Goal: Transaction & Acquisition: Purchase product/service

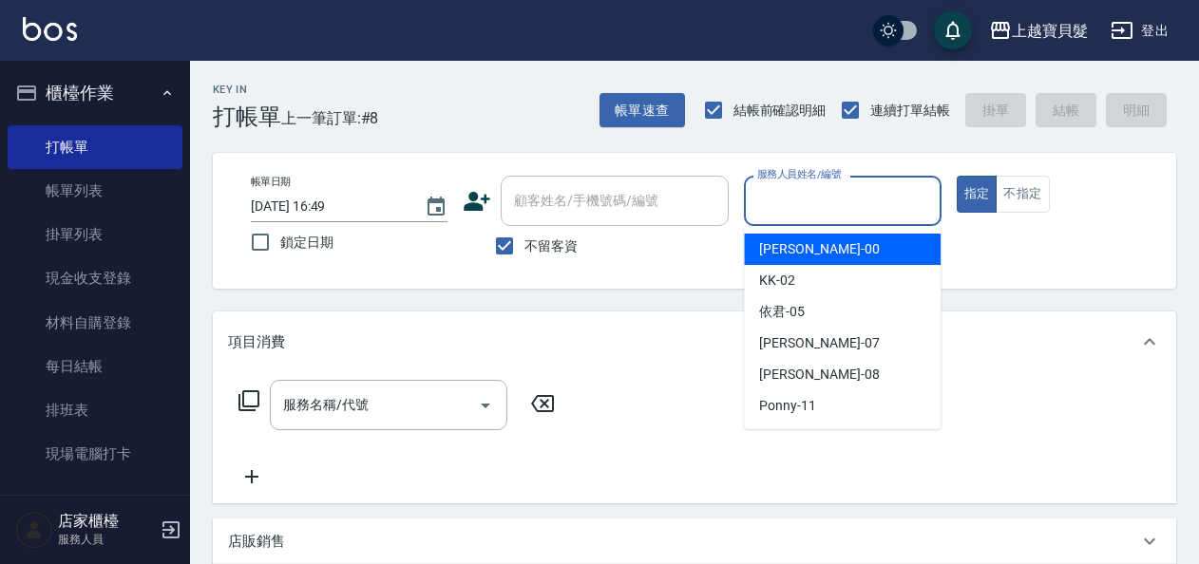
click at [839, 198] on input "服務人員姓名/編號" at bounding box center [843, 200] width 180 height 33
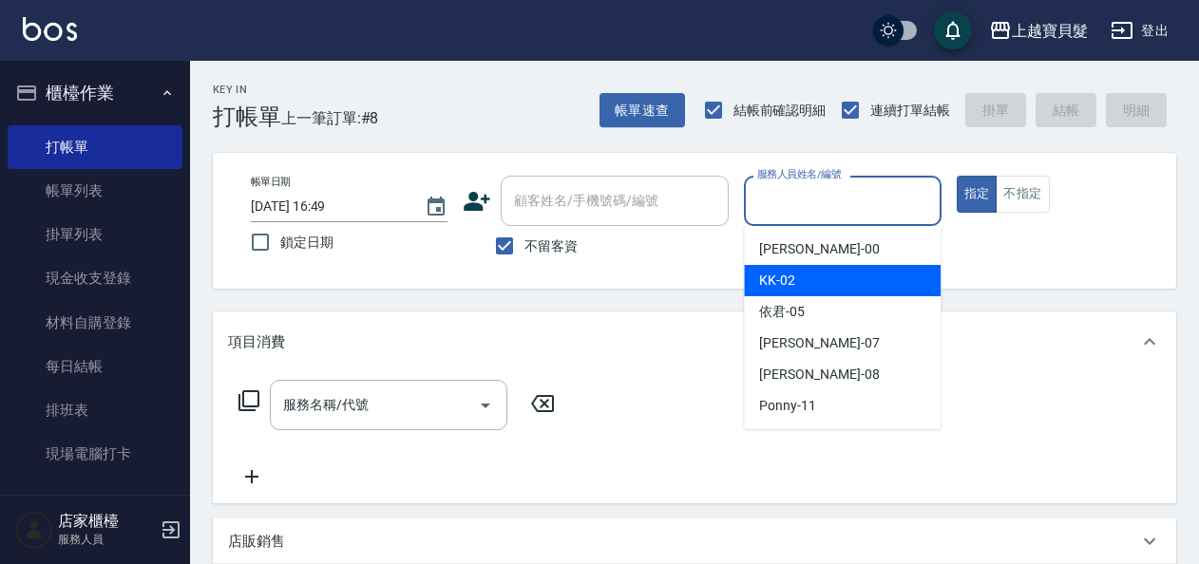
click at [834, 296] on div "KK -02" at bounding box center [842, 280] width 197 height 31
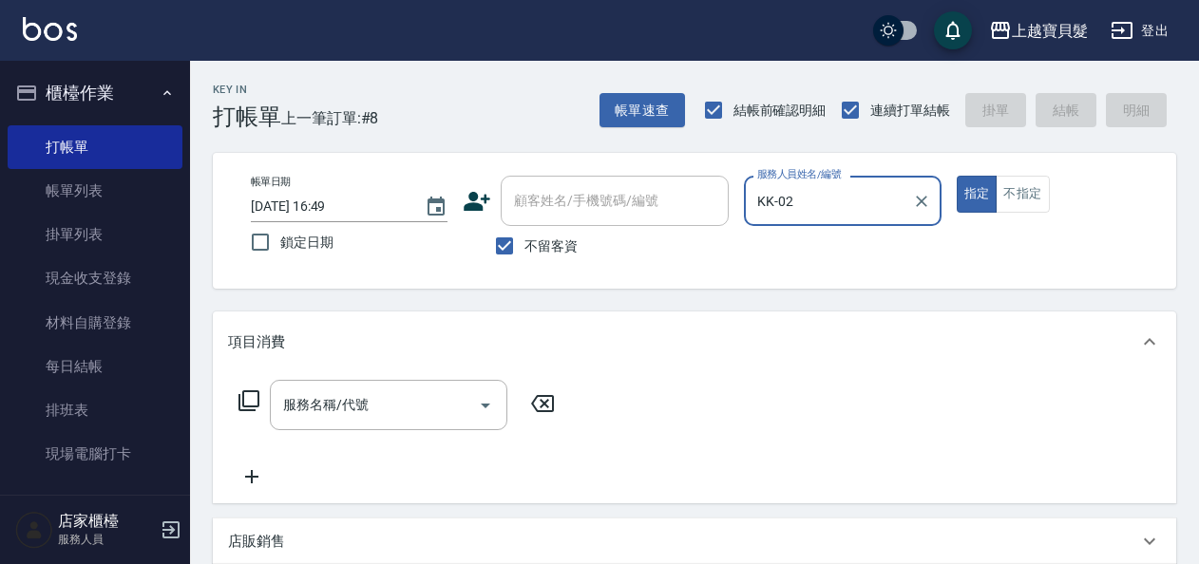
click at [819, 217] on input "KK-02" at bounding box center [828, 200] width 151 height 33
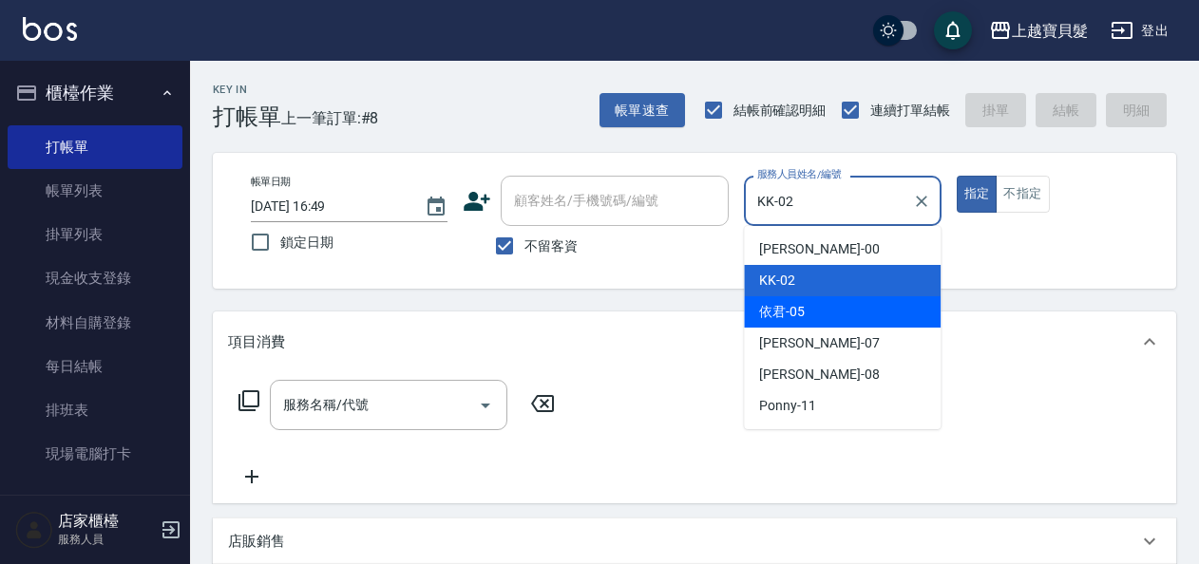
click at [825, 311] on div "依君 -05" at bounding box center [842, 311] width 197 height 31
type input "依君-05"
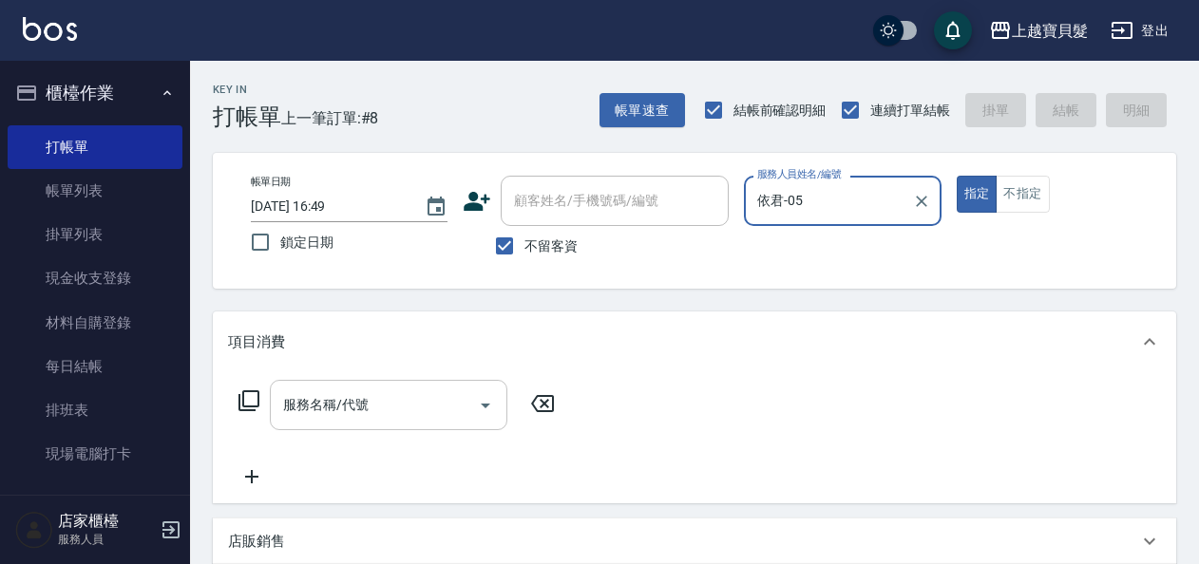
drag, startPoint x: 334, startPoint y: 415, endPoint x: 321, endPoint y: 399, distance: 20.9
click at [334, 415] on input "服務名稱/代號" at bounding box center [374, 405] width 192 height 33
click at [251, 392] on icon at bounding box center [249, 401] width 23 height 23
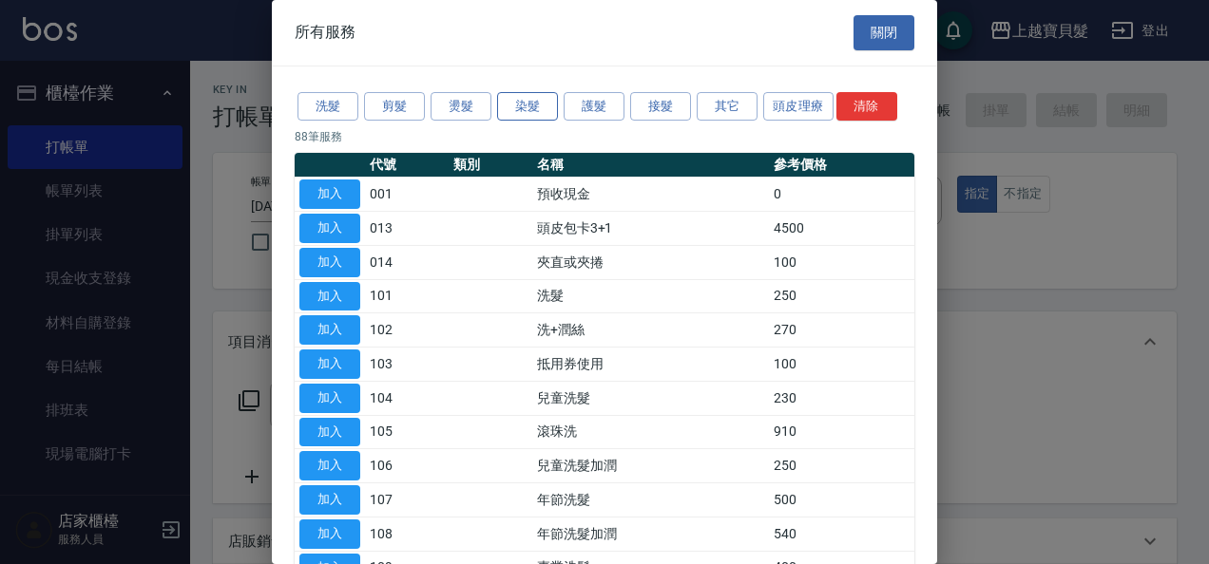
click at [540, 112] on button "染髮" at bounding box center [527, 106] width 61 height 29
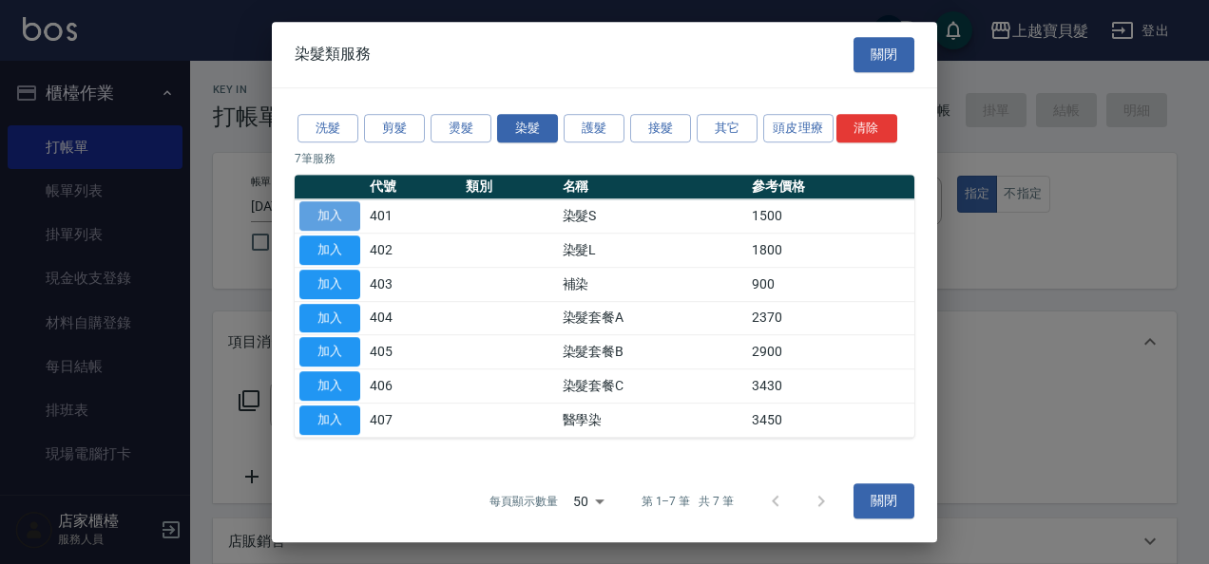
click at [351, 222] on button "加入" at bounding box center [329, 215] width 61 height 29
type input "染髮S(401)"
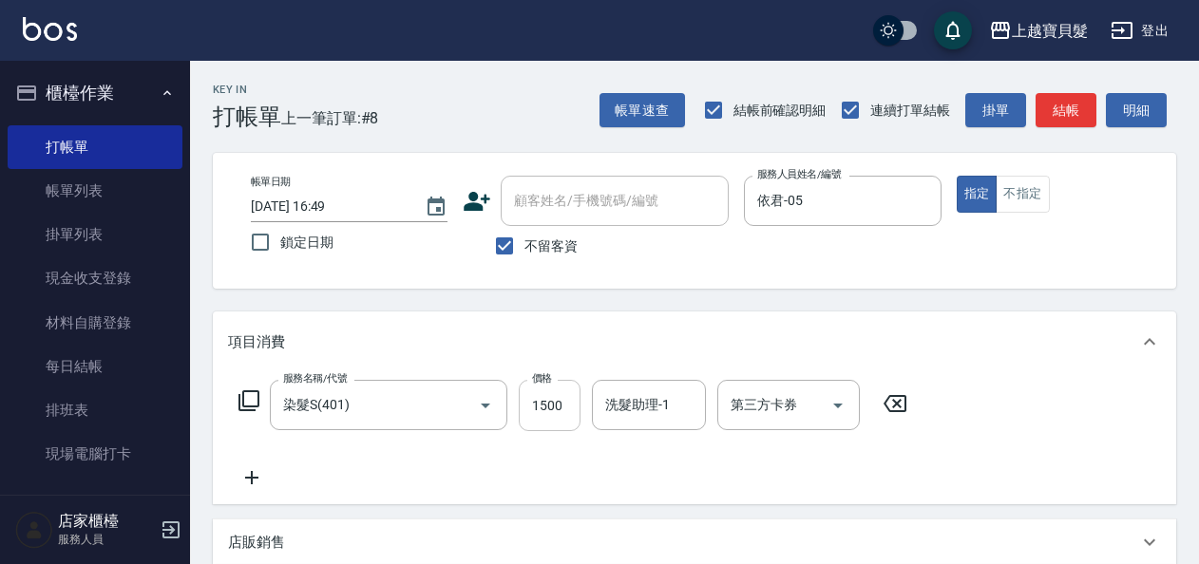
click at [580, 411] on input "1500" at bounding box center [550, 405] width 62 height 51
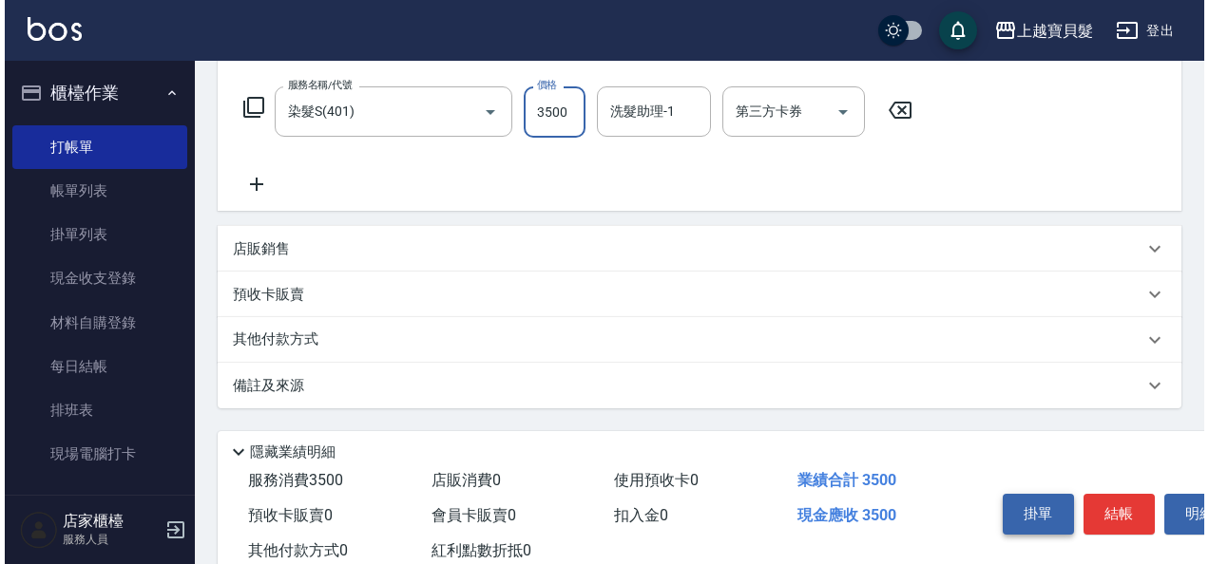
scroll to position [351, 0]
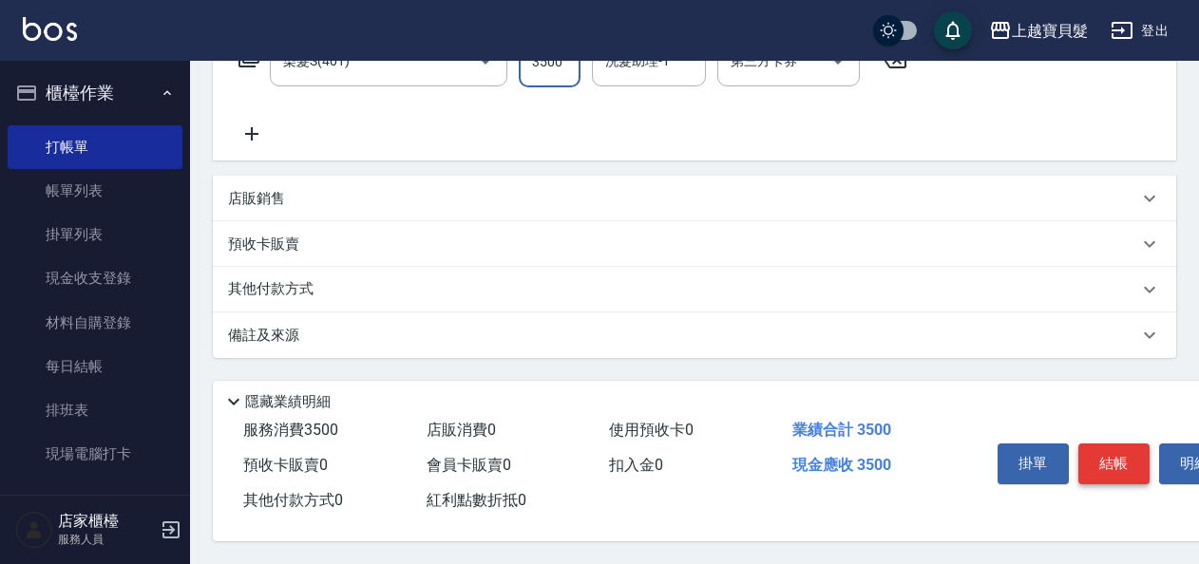
type input "3500"
click at [1096, 456] on button "結帳" at bounding box center [1114, 464] width 71 height 40
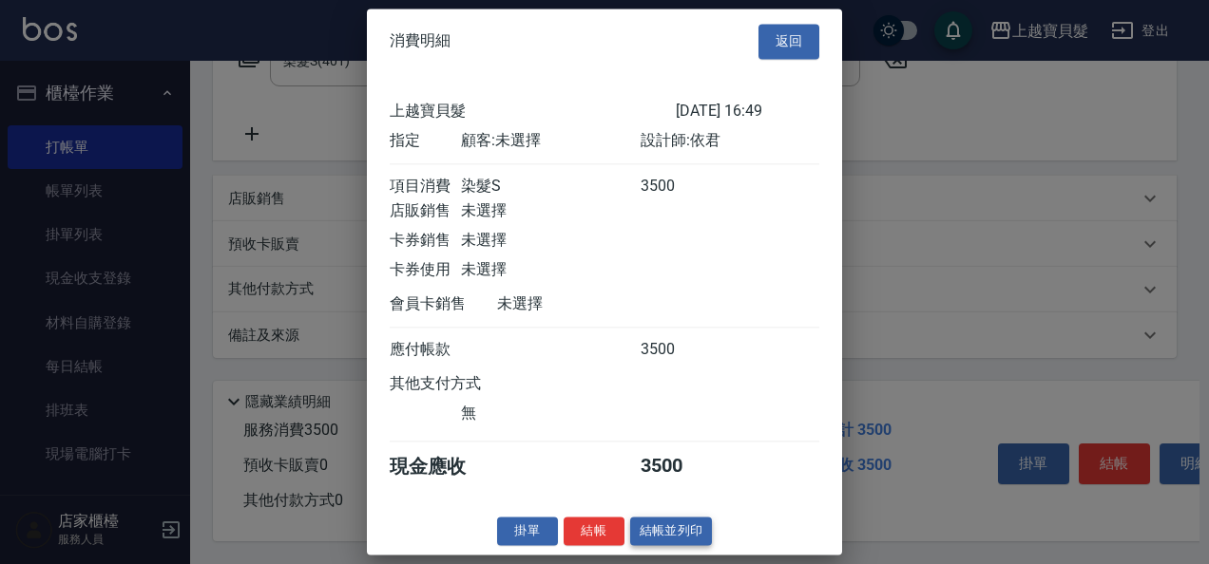
click at [650, 555] on div "消費明細 返回 上越寶貝髮 [DATE] 16:49 指定 顧客: 未選擇 設計師: 依君 項目消費 染髮S 3500 店販銷售 未選擇 卡券銷售 未選擇 卡…" at bounding box center [604, 282] width 475 height 546
click at [659, 545] on button "結帳並列印" at bounding box center [671, 531] width 83 height 29
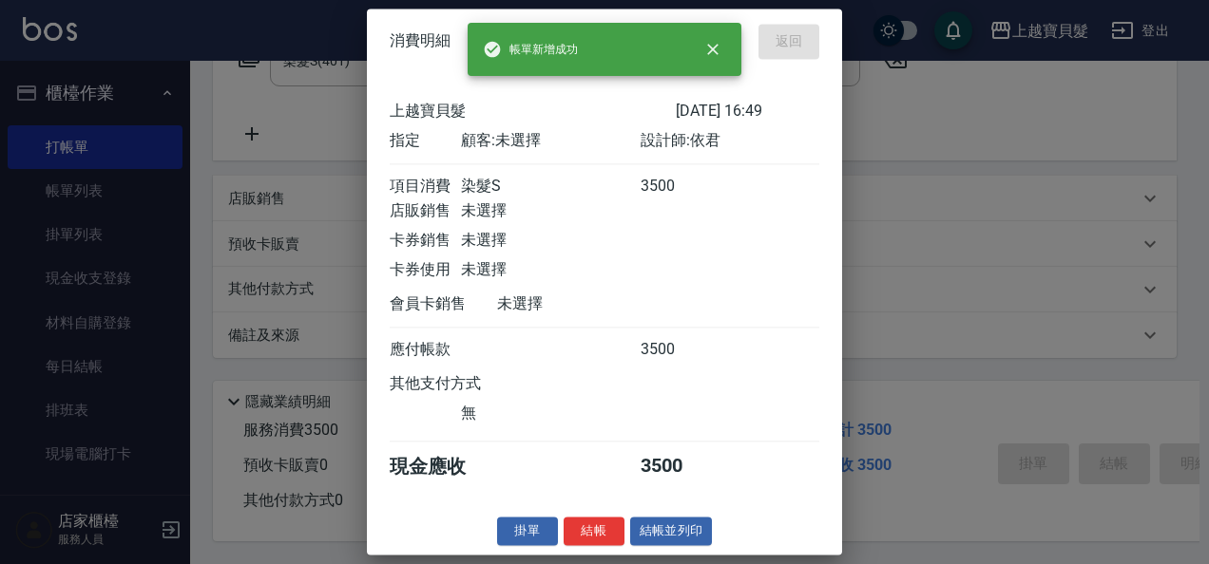
type input "[DATE] 18:47"
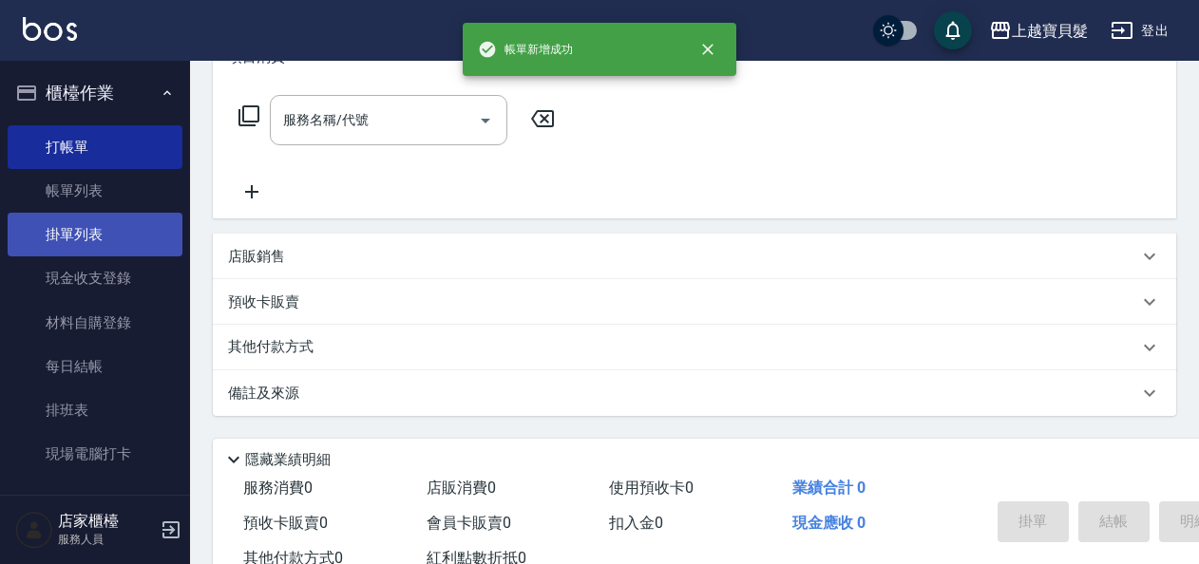
scroll to position [285, 0]
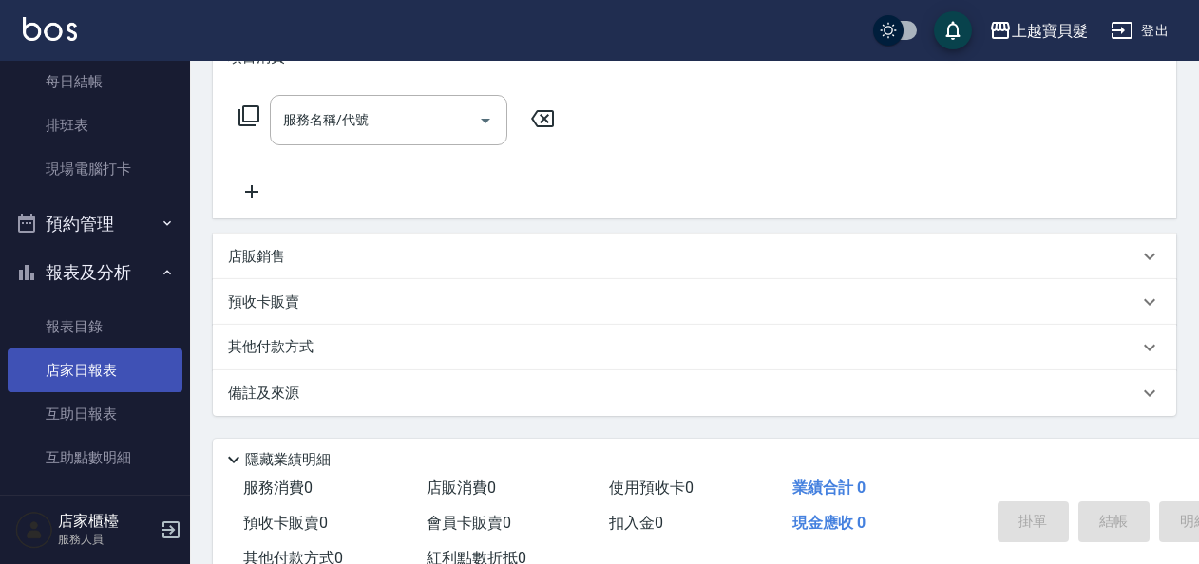
click at [118, 369] on link "店家日報表" at bounding box center [95, 371] width 175 height 44
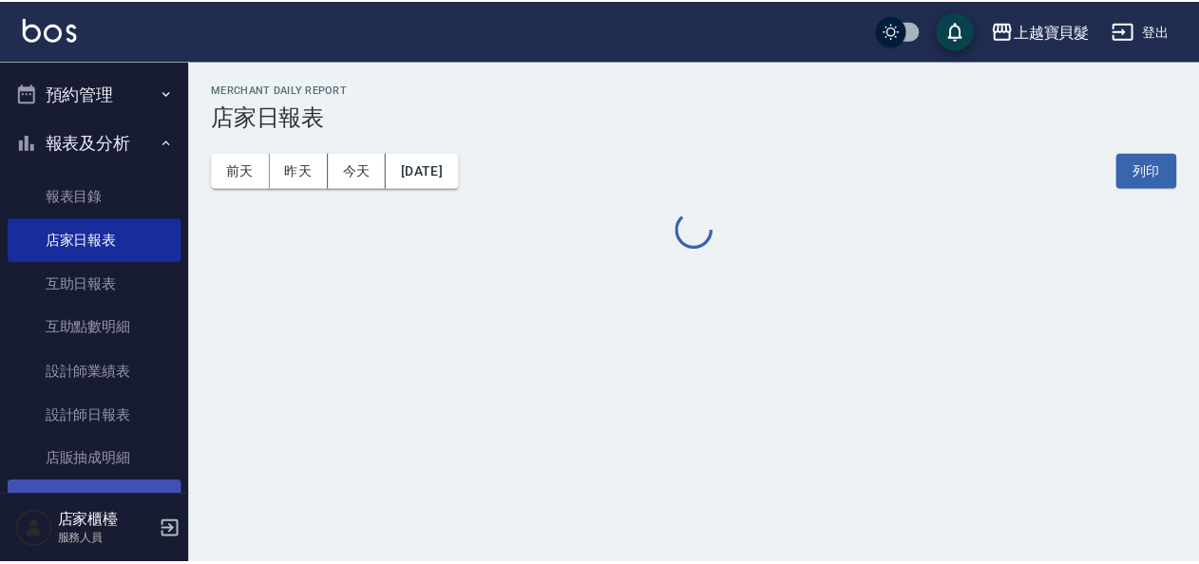
scroll to position [570, 0]
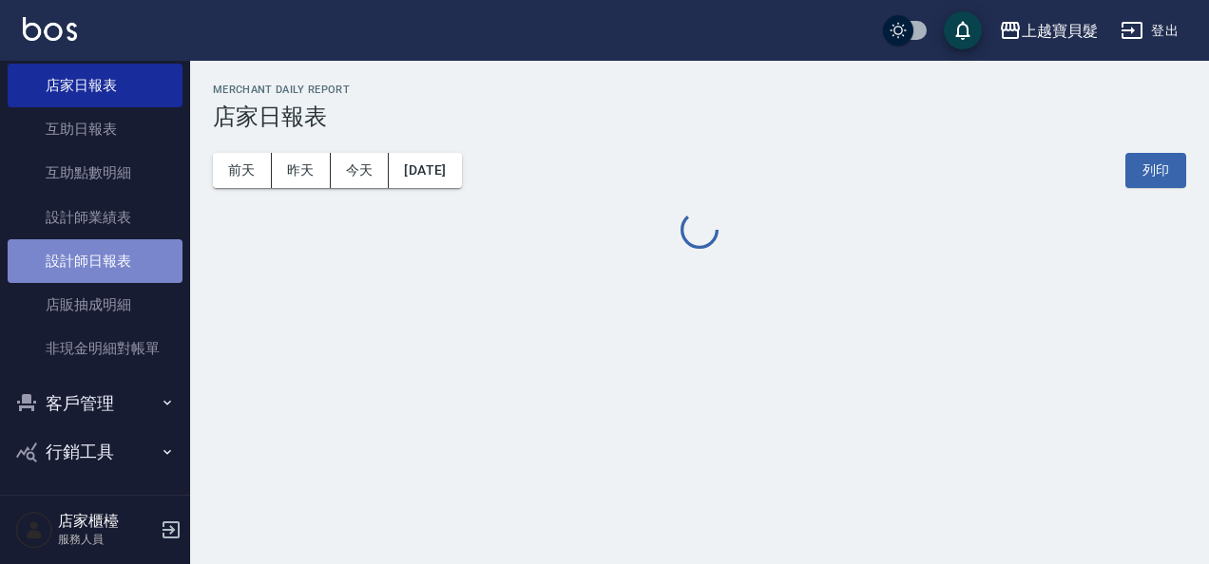
click at [99, 260] on link "設計師日報表" at bounding box center [95, 261] width 175 height 44
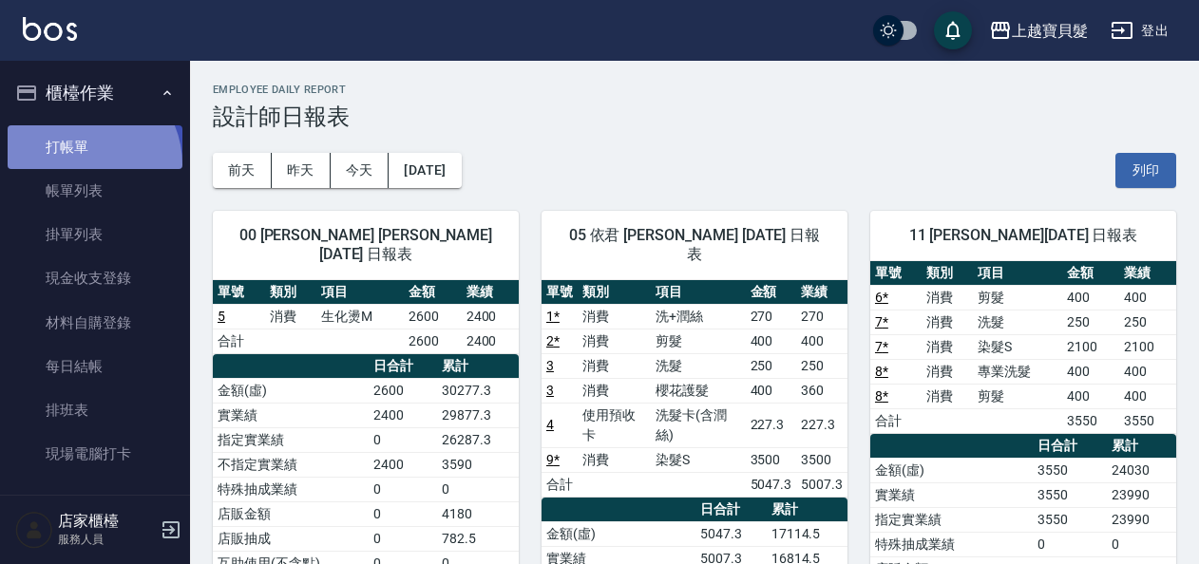
click at [81, 164] on link "打帳單" at bounding box center [95, 147] width 175 height 44
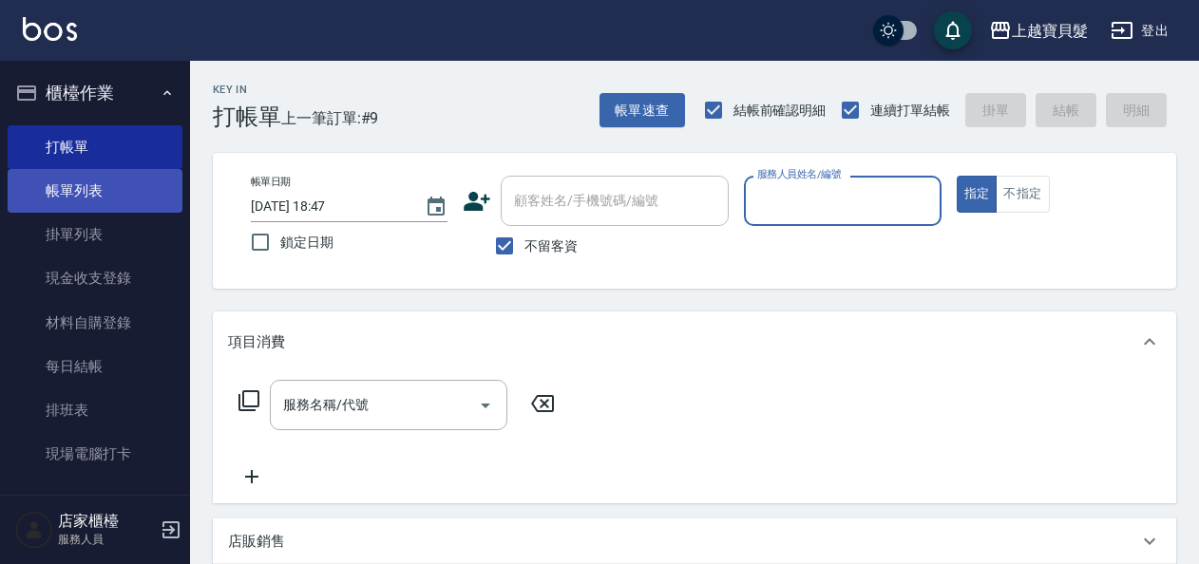
click at [123, 190] on link "帳單列表" at bounding box center [95, 191] width 175 height 44
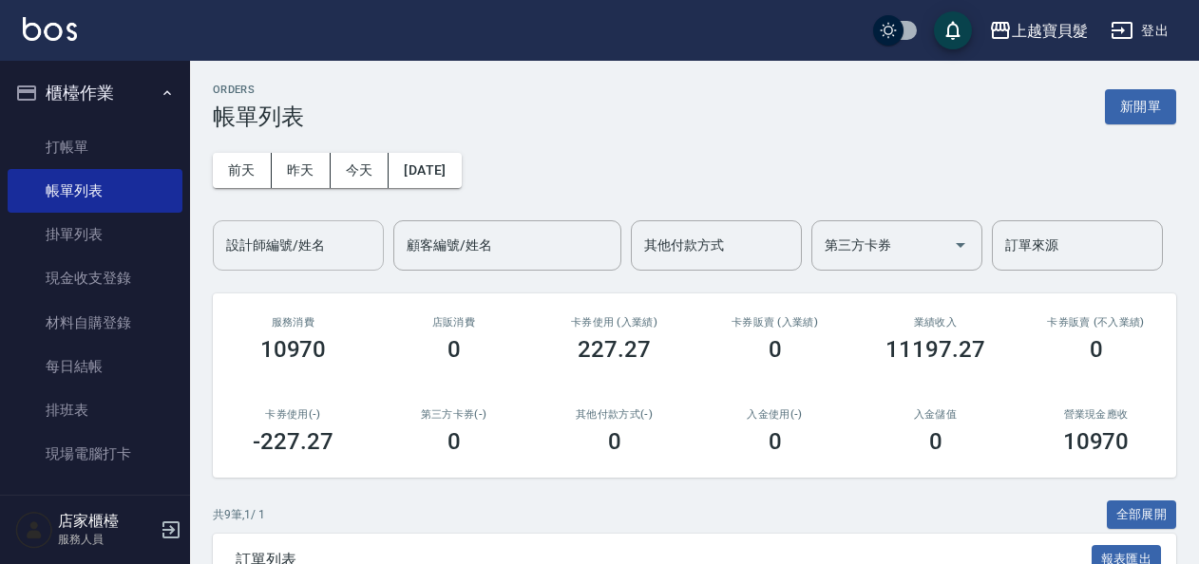
click at [290, 248] on input "設計師編號/姓名" at bounding box center [298, 245] width 154 height 33
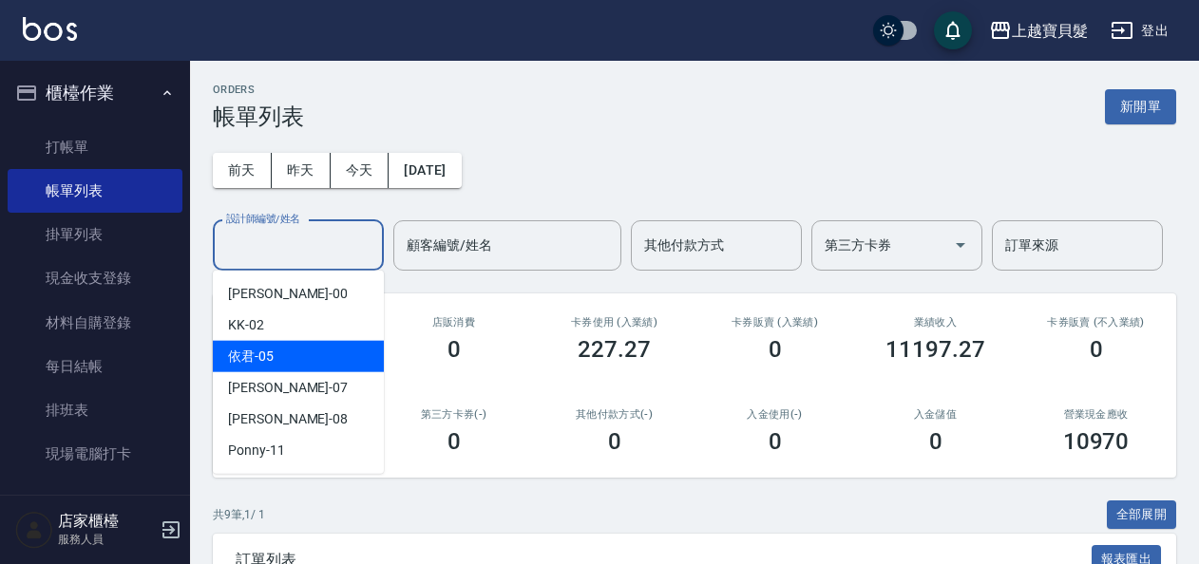
click at [289, 345] on div "依君 -05" at bounding box center [298, 356] width 171 height 31
type input "依君-05"
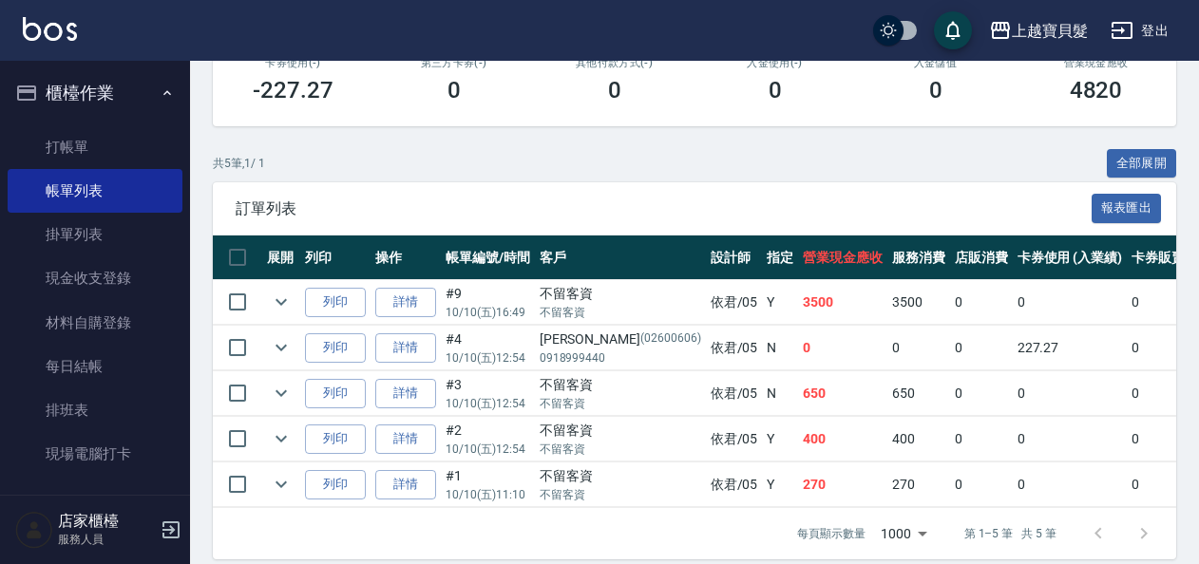
scroll to position [380, 0]
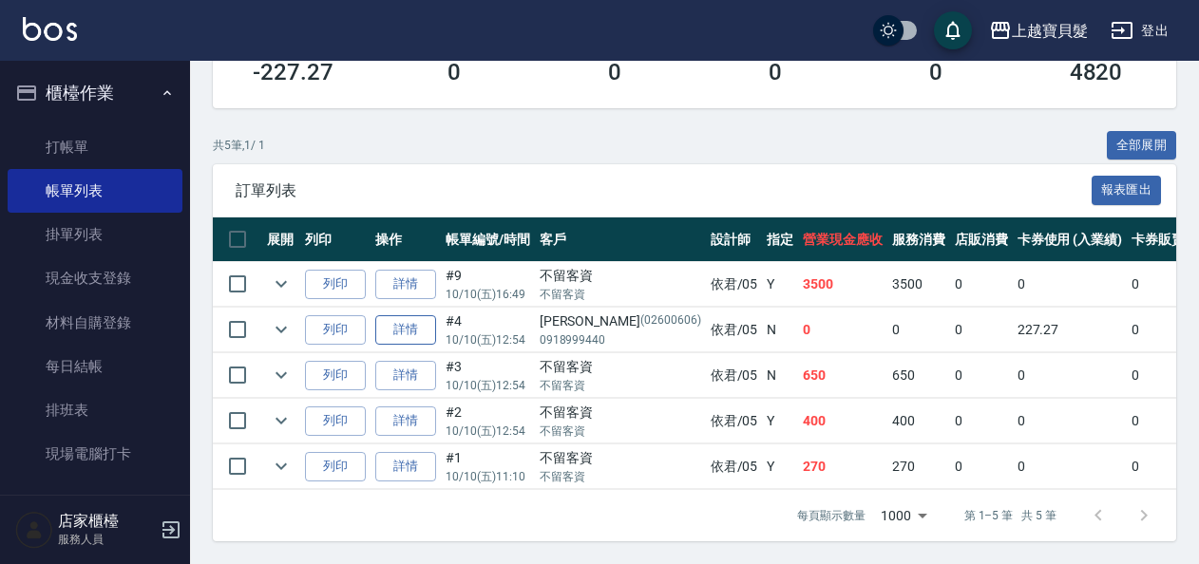
click at [384, 315] on link "詳情" at bounding box center [405, 329] width 61 height 29
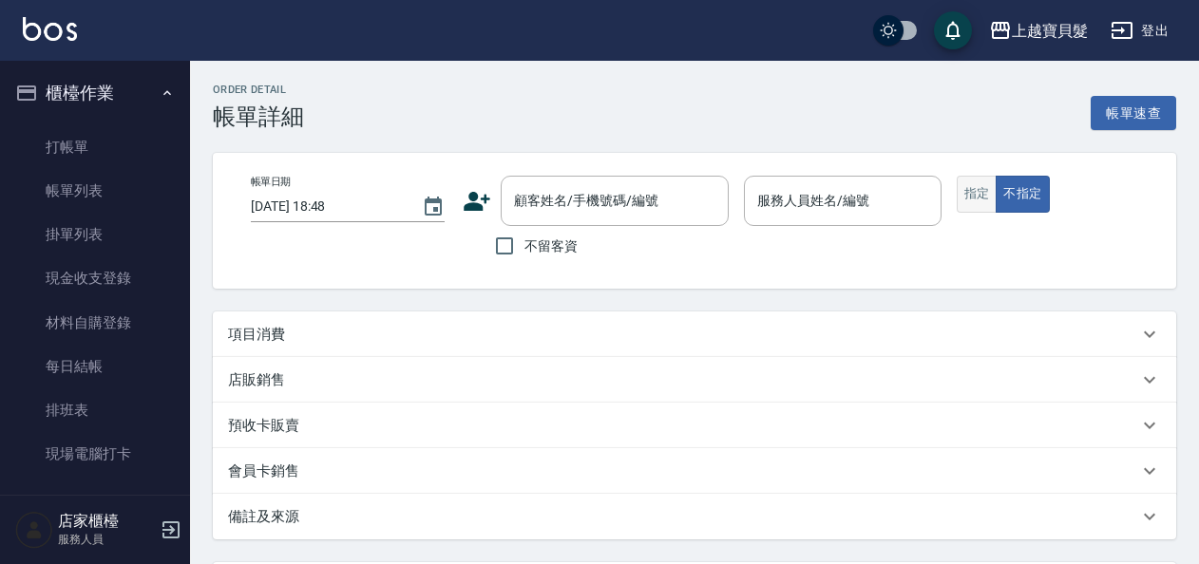
type input "[DATE] 12:54"
type input "依君-05"
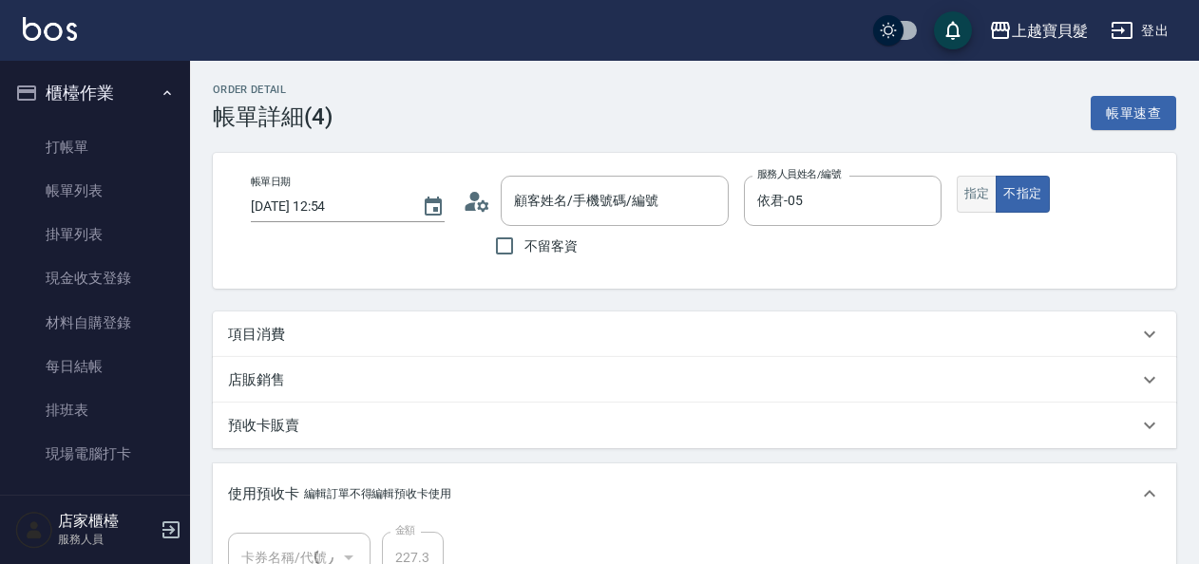
type input "[PERSON_NAME]/0918999440/02600606"
type input "洗髮卡(含潤絲)(1/1)"
click at [975, 196] on button "指定" at bounding box center [977, 194] width 41 height 37
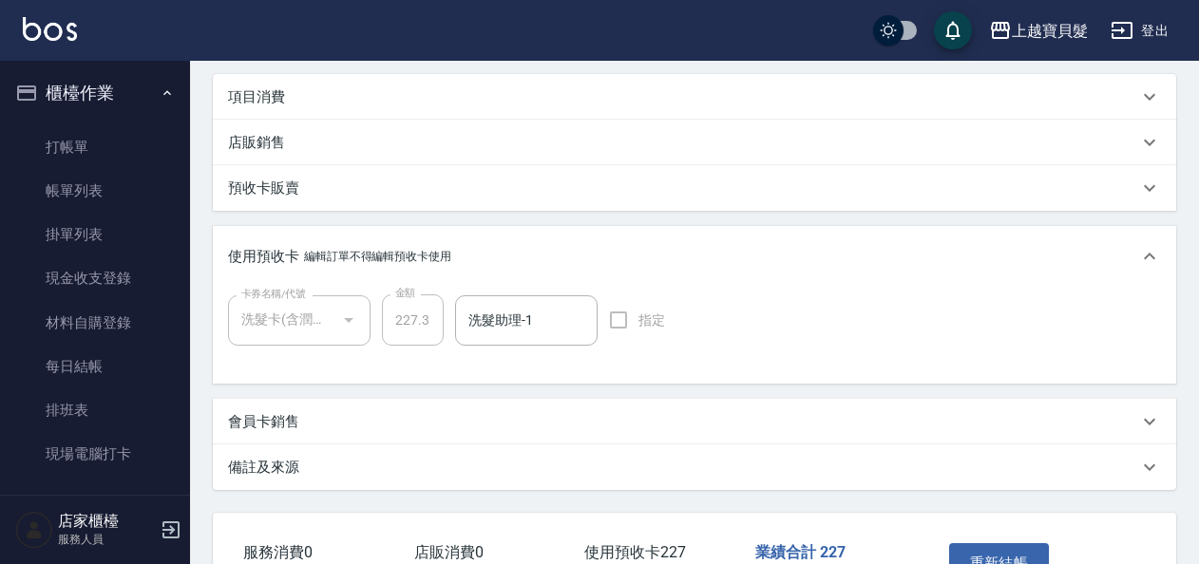
scroll to position [367, 0]
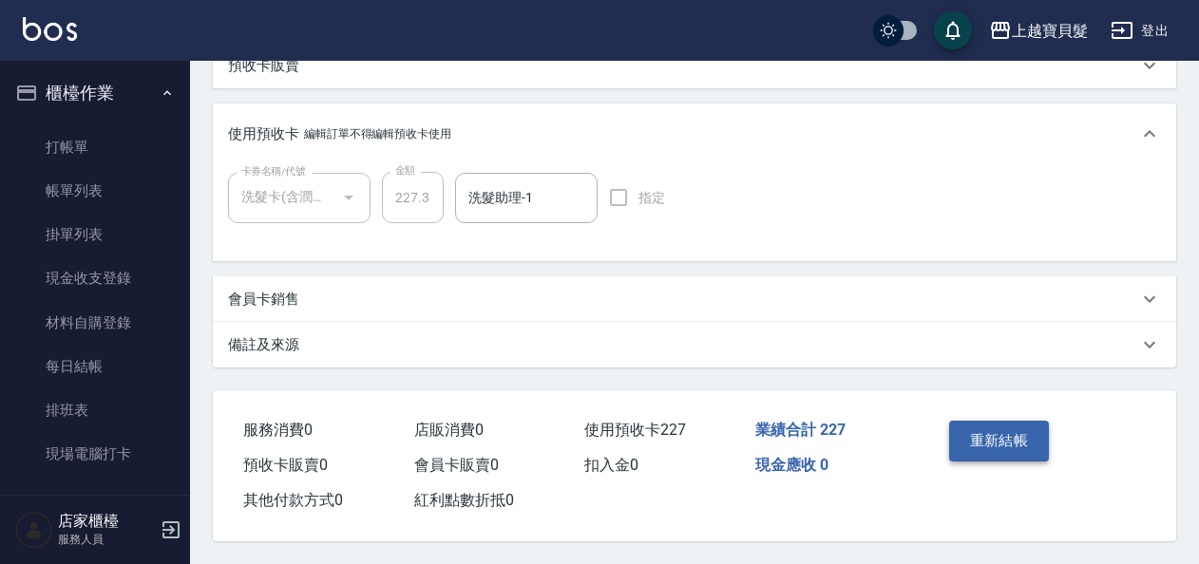
click at [1024, 439] on button "重新結帳" at bounding box center [999, 441] width 101 height 40
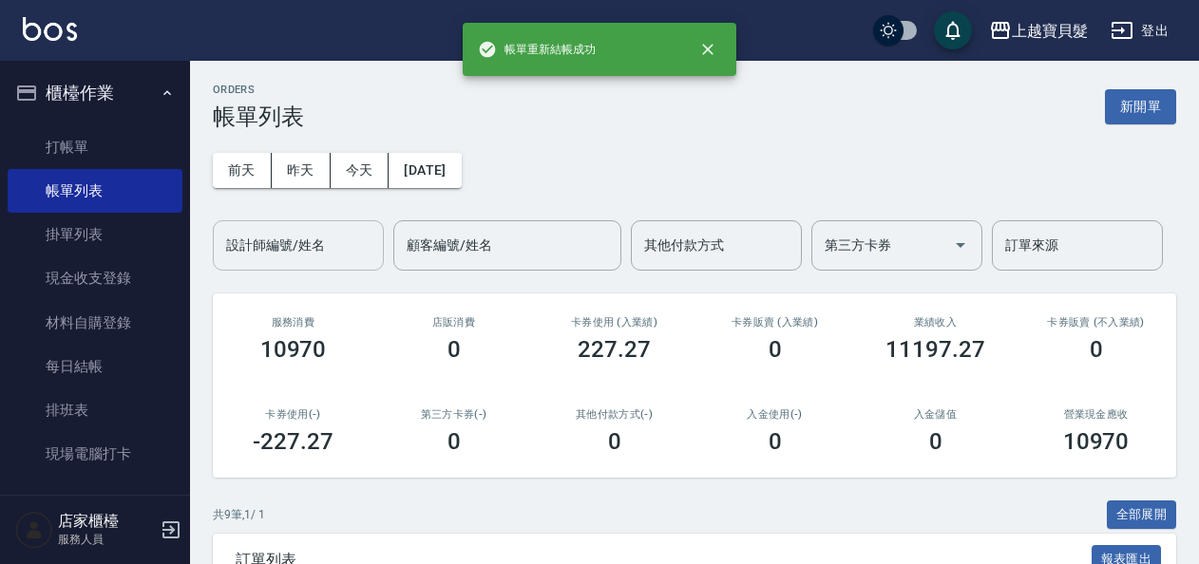
click at [325, 265] on div "設計師編號/姓名" at bounding box center [298, 245] width 171 height 50
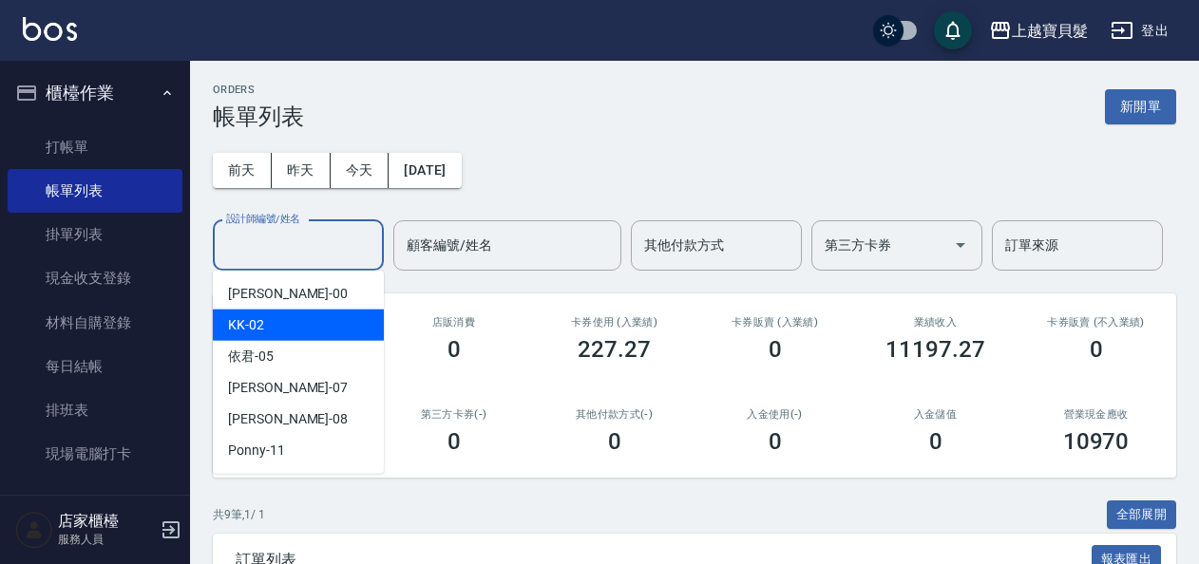
click at [317, 336] on div "KK -02" at bounding box center [298, 325] width 171 height 31
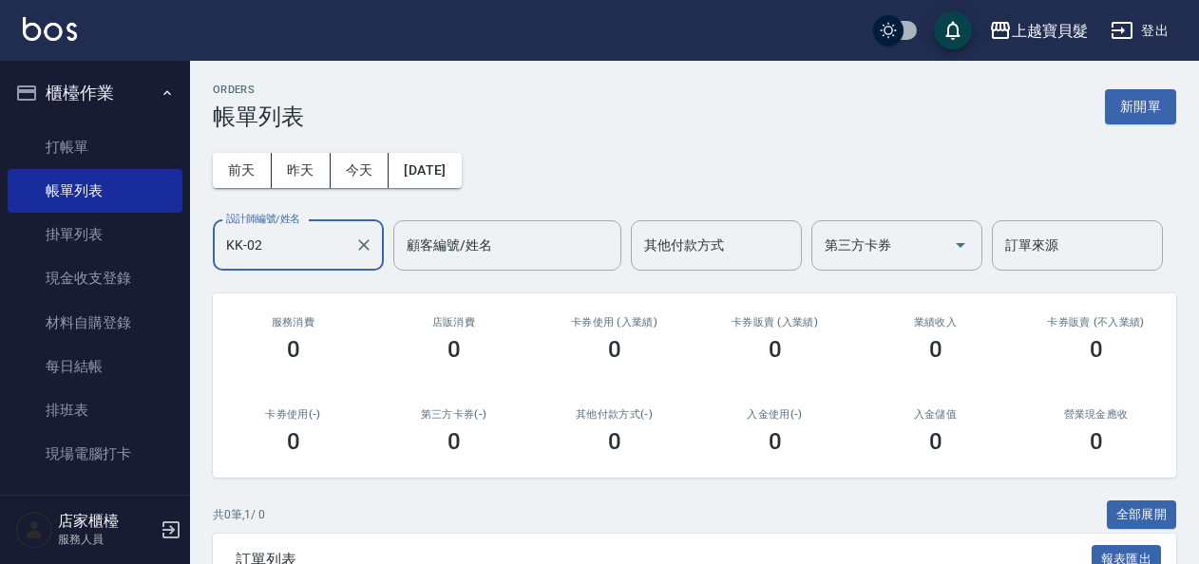
click at [300, 249] on input "KK-02" at bounding box center [283, 245] width 125 height 33
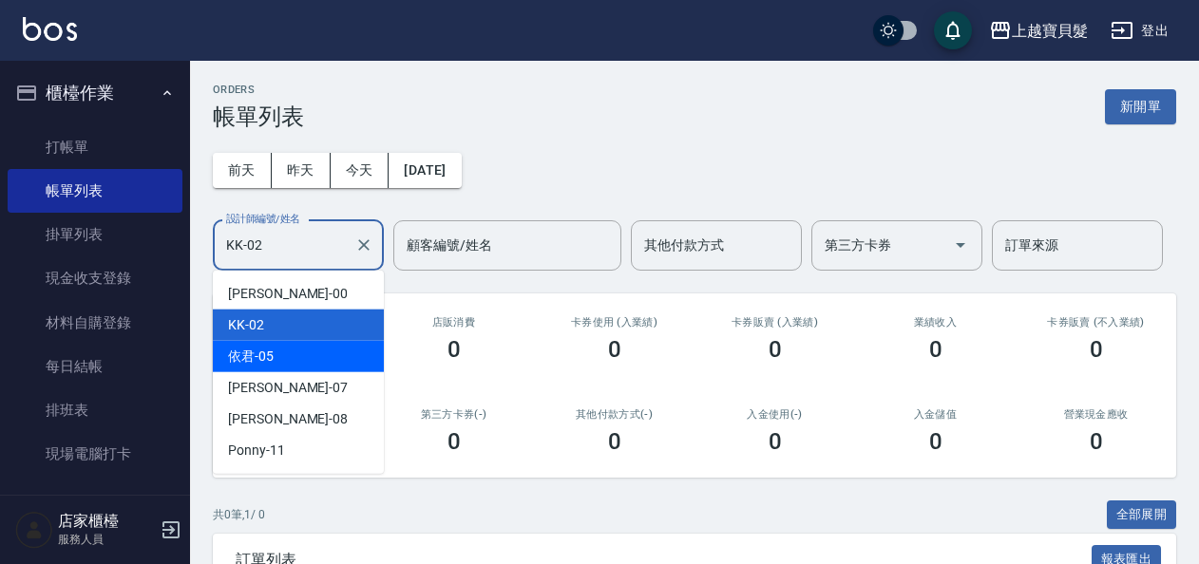
click at [304, 362] on div "依君 -05" at bounding box center [298, 356] width 171 height 31
type input "依君-05"
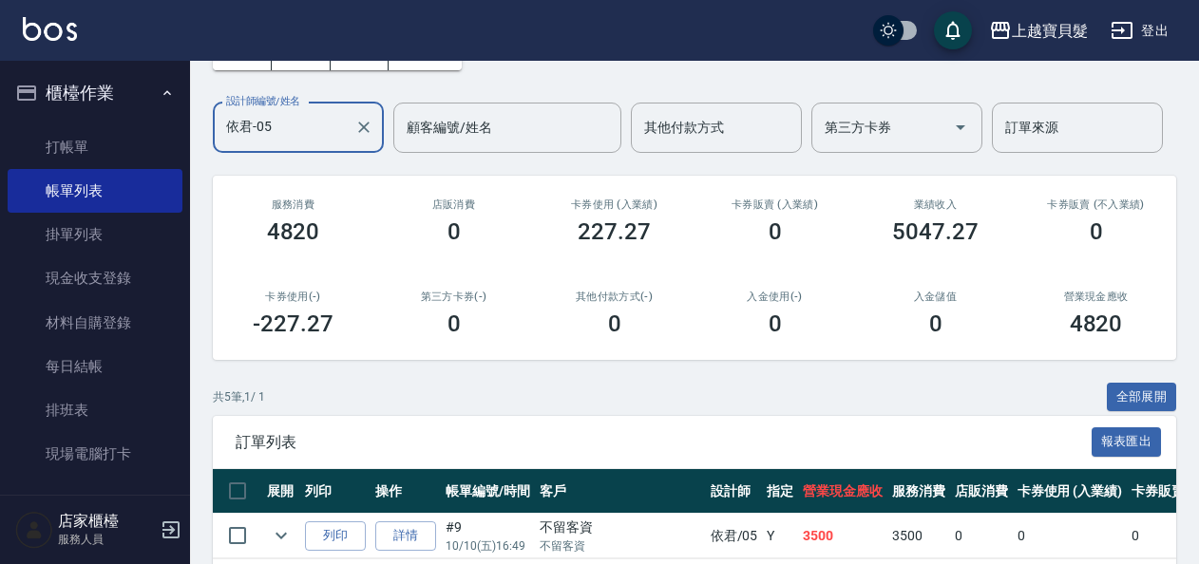
scroll to position [95, 0]
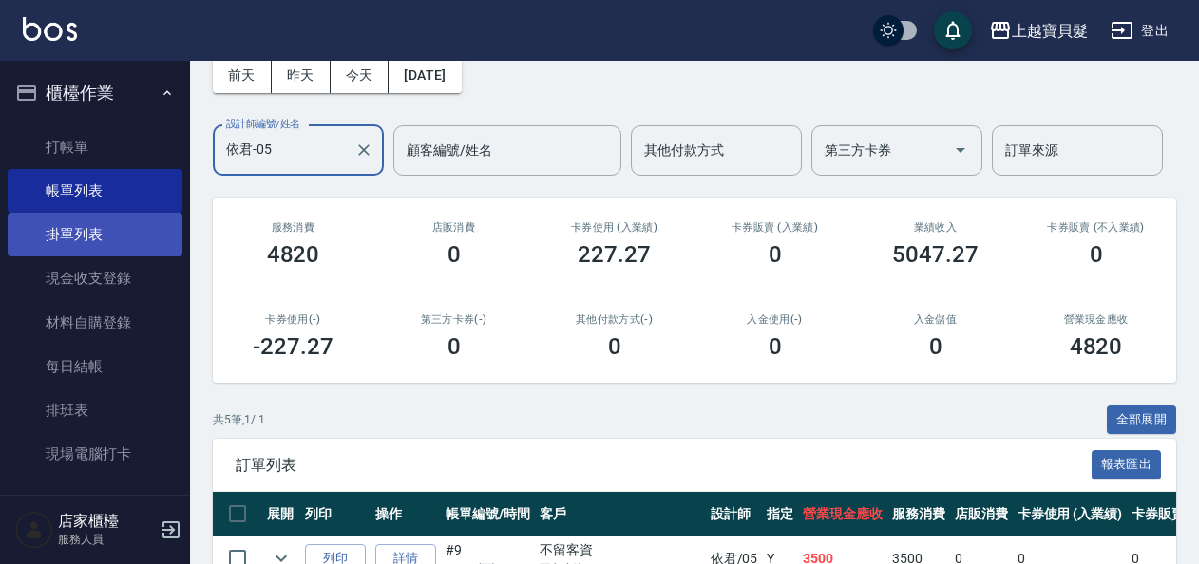
click at [126, 247] on link "掛單列表" at bounding box center [95, 235] width 175 height 44
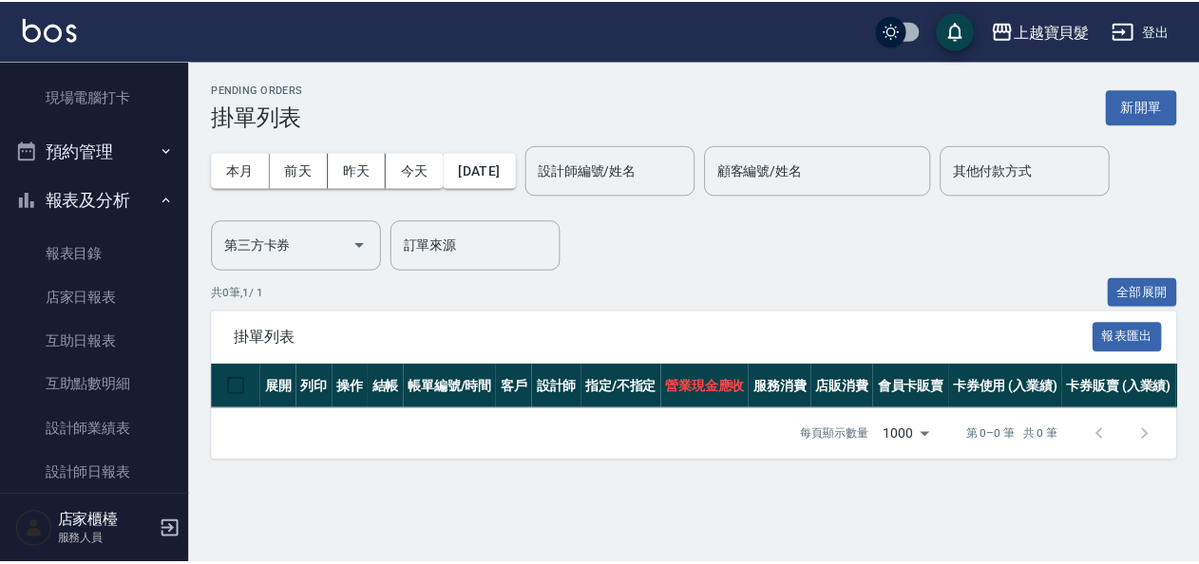
scroll to position [380, 0]
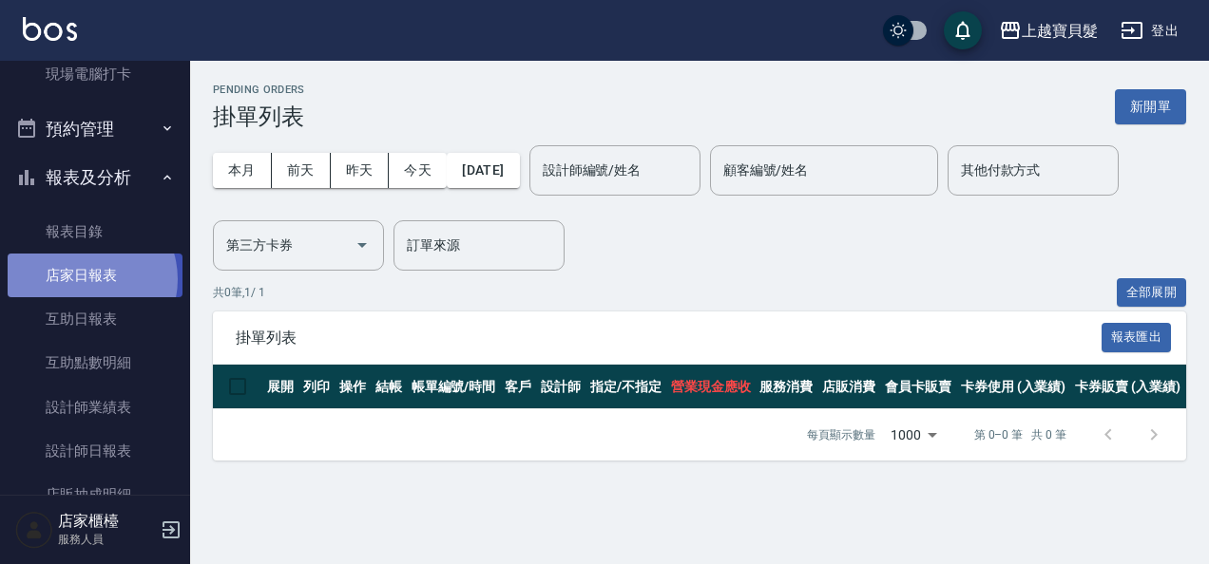
click at [84, 279] on link "店家日報表" at bounding box center [95, 276] width 175 height 44
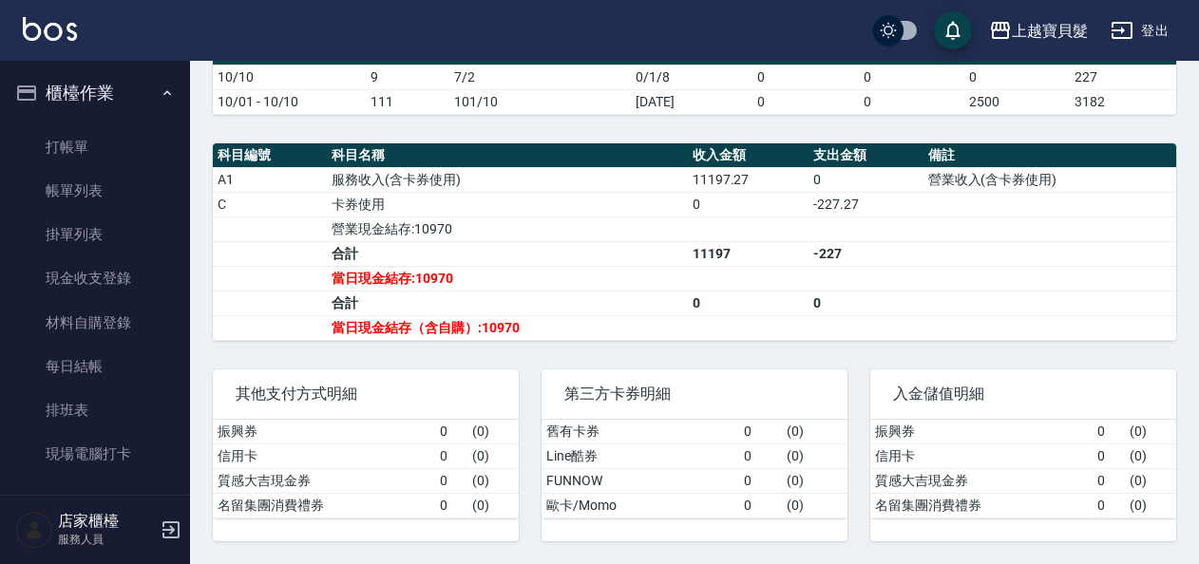
drag, startPoint x: 157, startPoint y: 132, endPoint x: 182, endPoint y: 30, distance: 104.9
click at [157, 132] on link "打帳單" at bounding box center [95, 147] width 175 height 44
